Goal: Find specific page/section: Find specific page/section

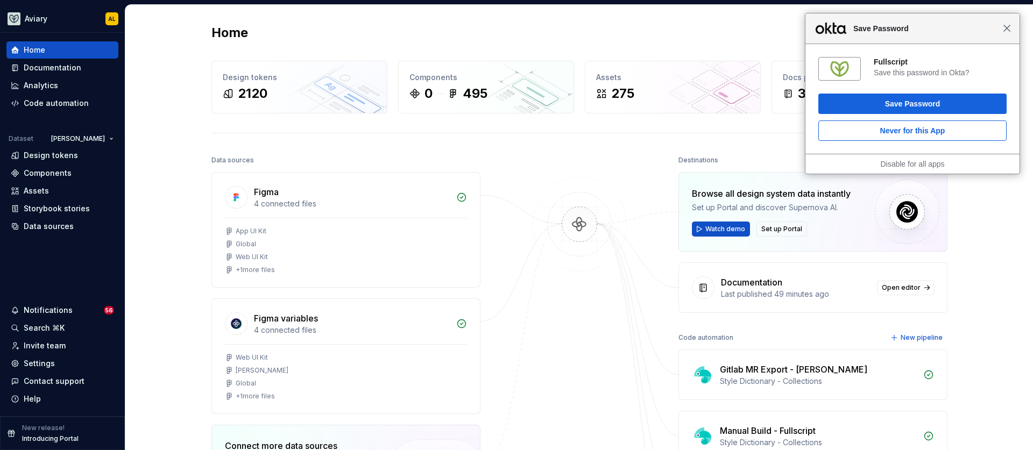
click at [1008, 30] on span "Close" at bounding box center [1007, 28] width 8 height 8
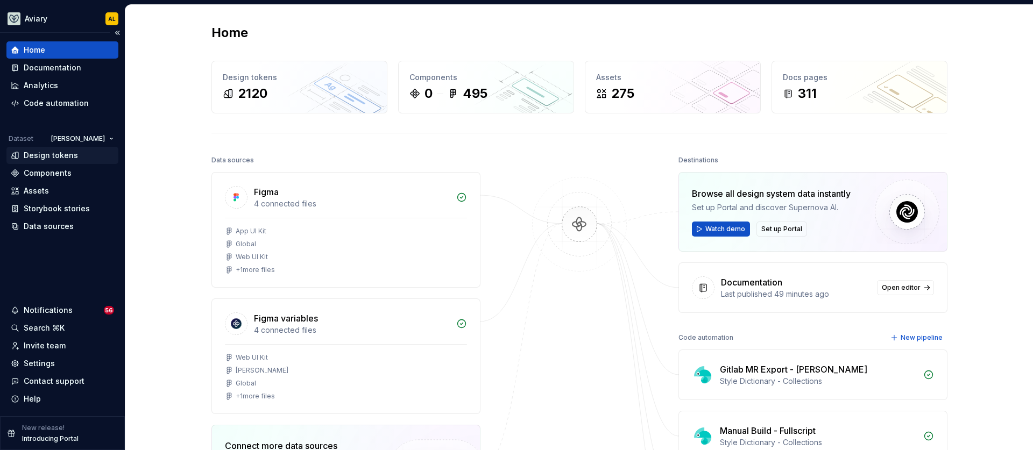
click at [60, 155] on div "Design tokens" at bounding box center [51, 155] width 54 height 11
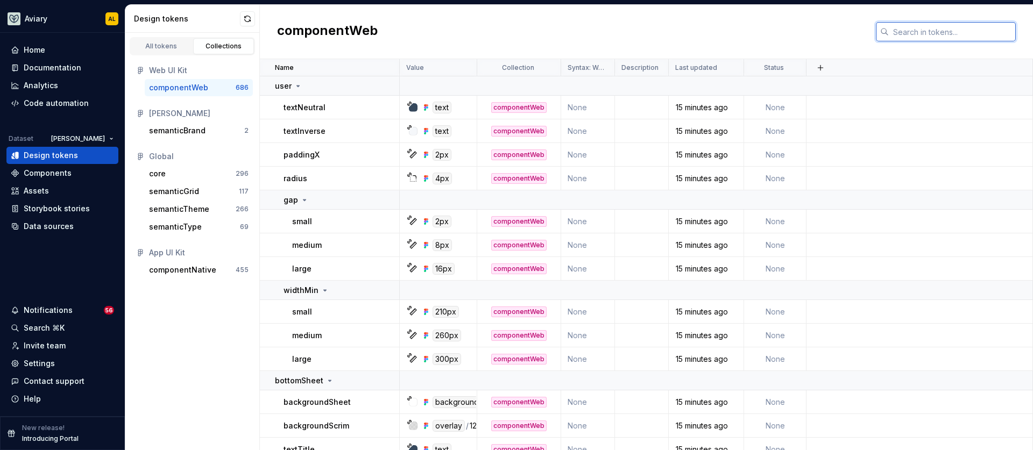
click at [889, 39] on input "text" at bounding box center [952, 31] width 127 height 19
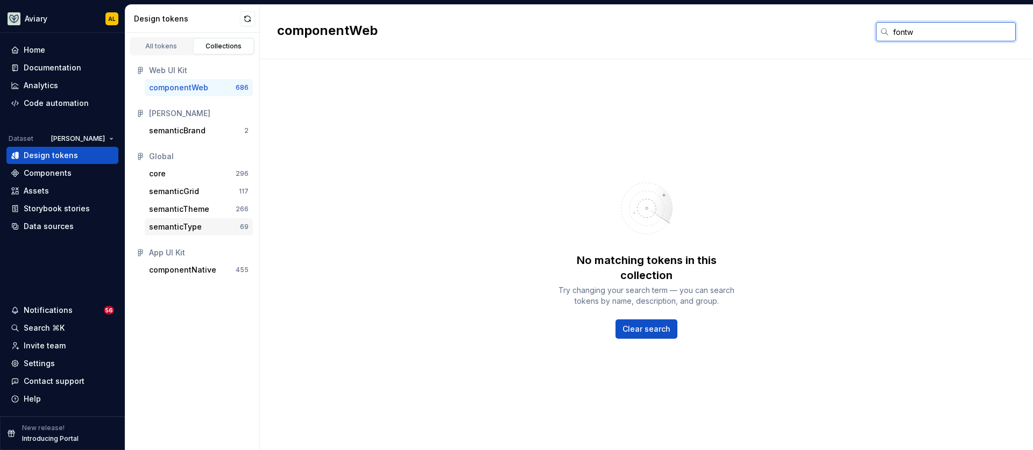
type input "fontw"
click at [202, 226] on div "semanticType" at bounding box center [194, 227] width 91 height 11
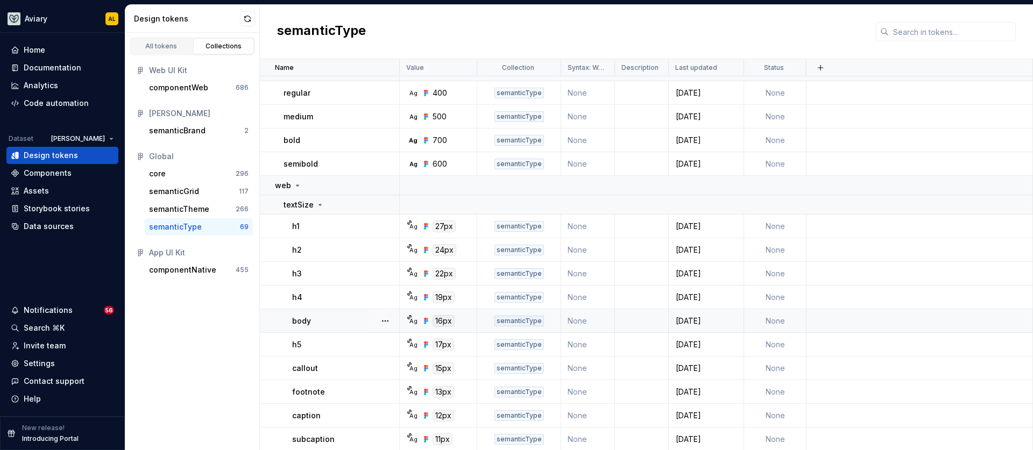
scroll to position [16, 0]
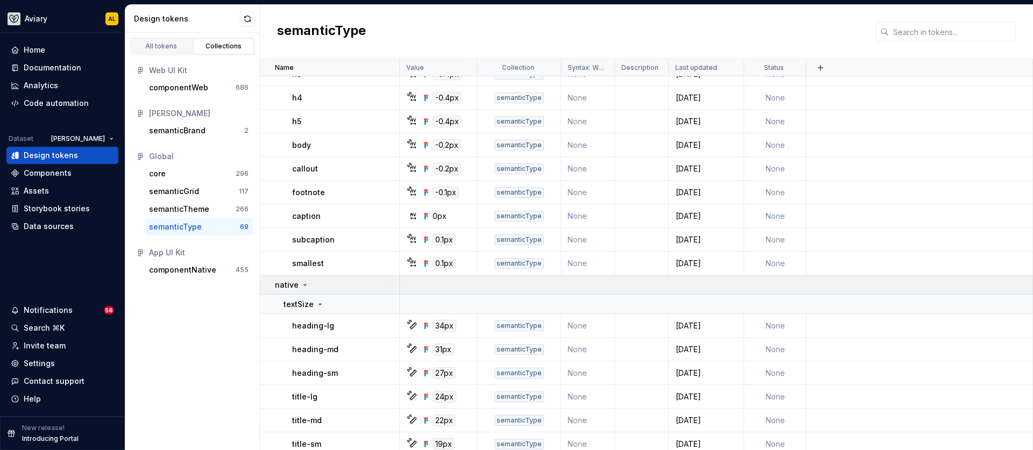
click at [295, 286] on p "native" at bounding box center [287, 285] width 24 height 11
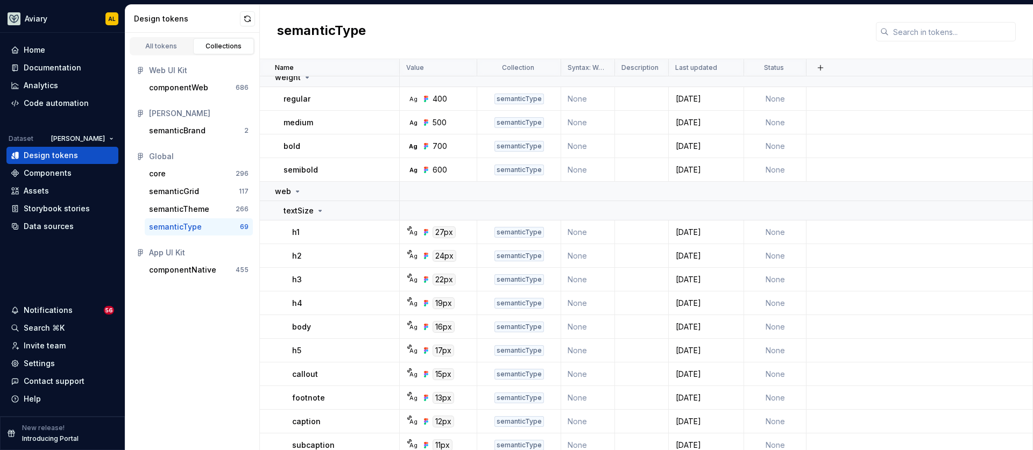
scroll to position [0, 0]
